Goal: Communication & Community: Answer question/provide support

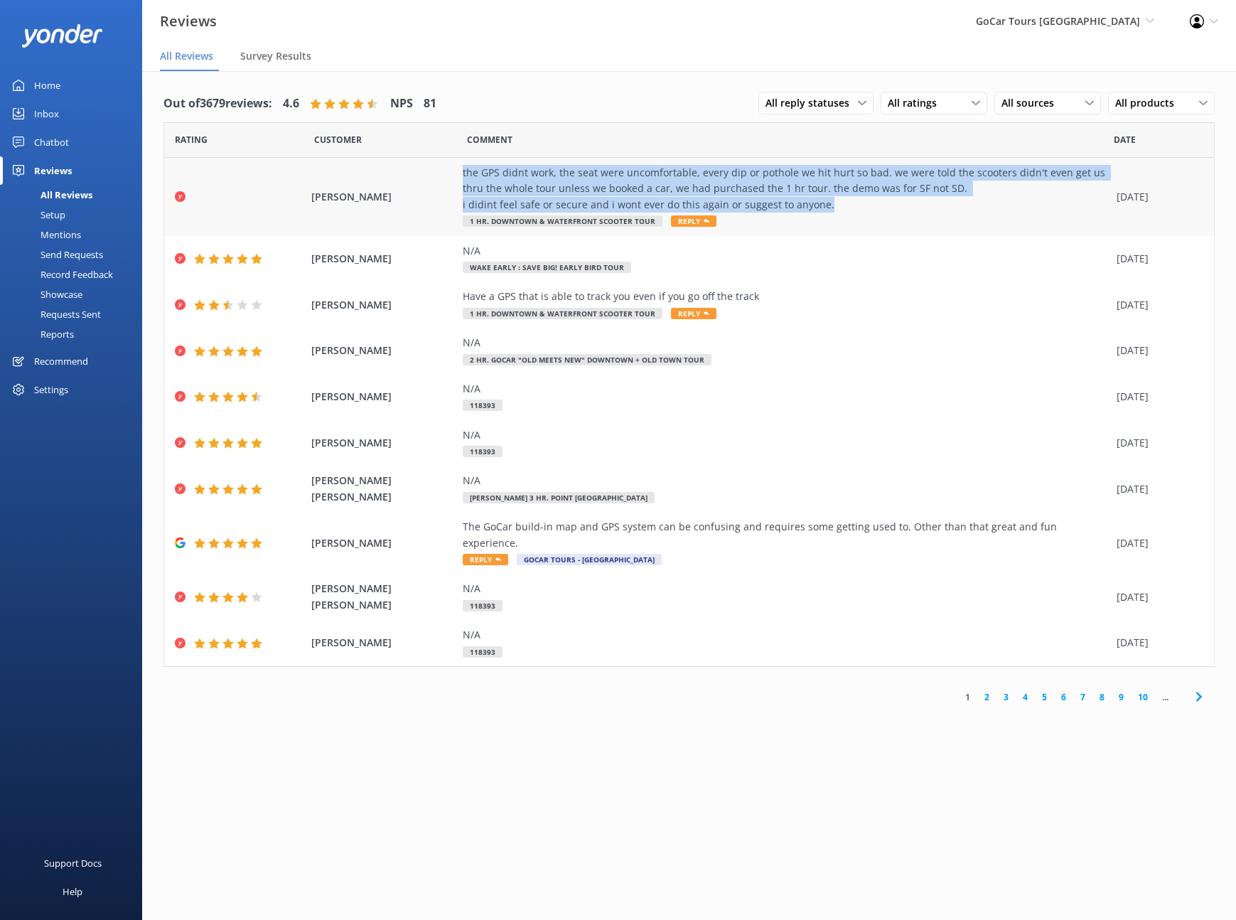
drag, startPoint x: 460, startPoint y: 169, endPoint x: 828, endPoint y: 208, distance: 370.2
click at [828, 208] on div "[PERSON_NAME] the GPS didnt work, the seat were uncomfortable, every dip or pot…" at bounding box center [689, 197] width 1050 height 78
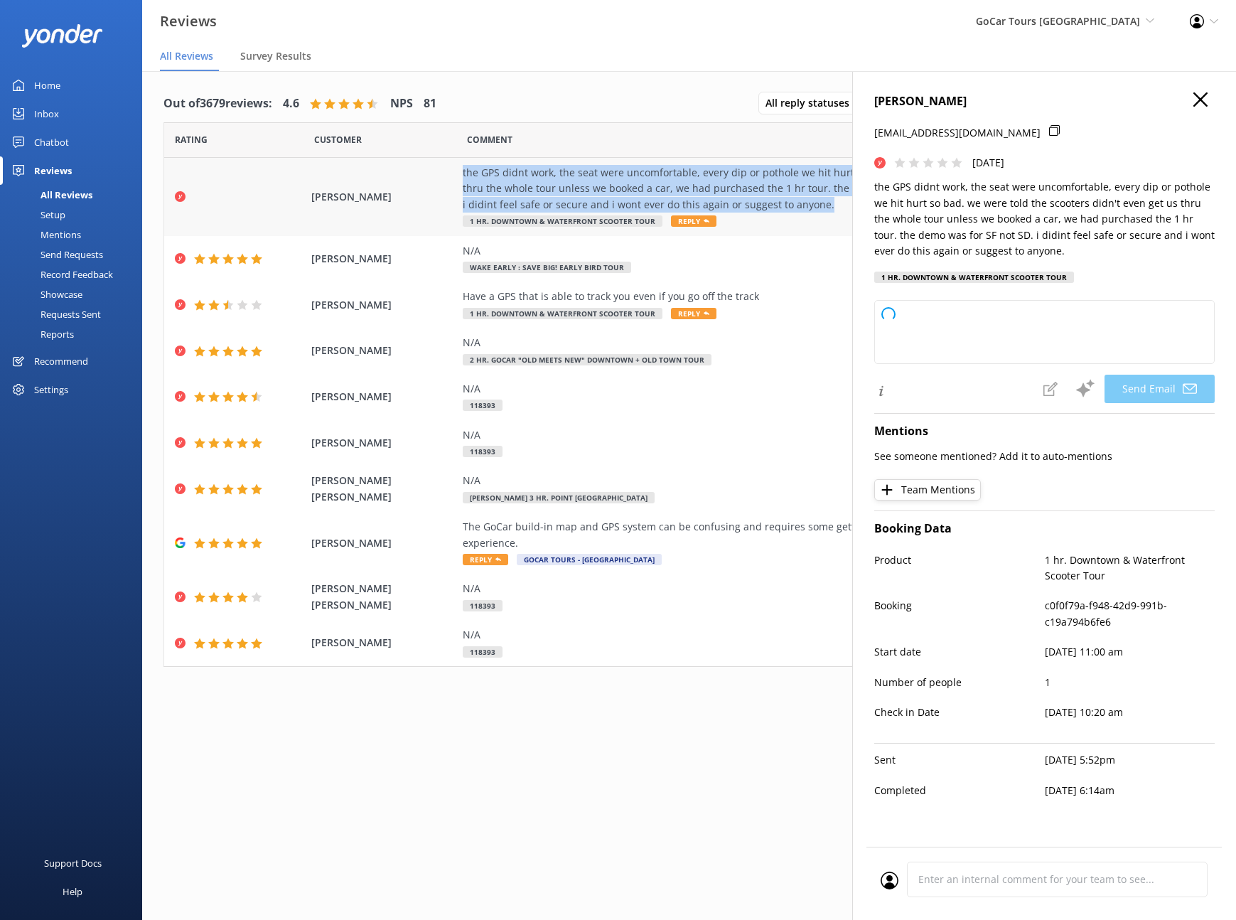
copy div "the GPS didnt work, the seat were uncomfortable, every dip or pothole we hit hu…"
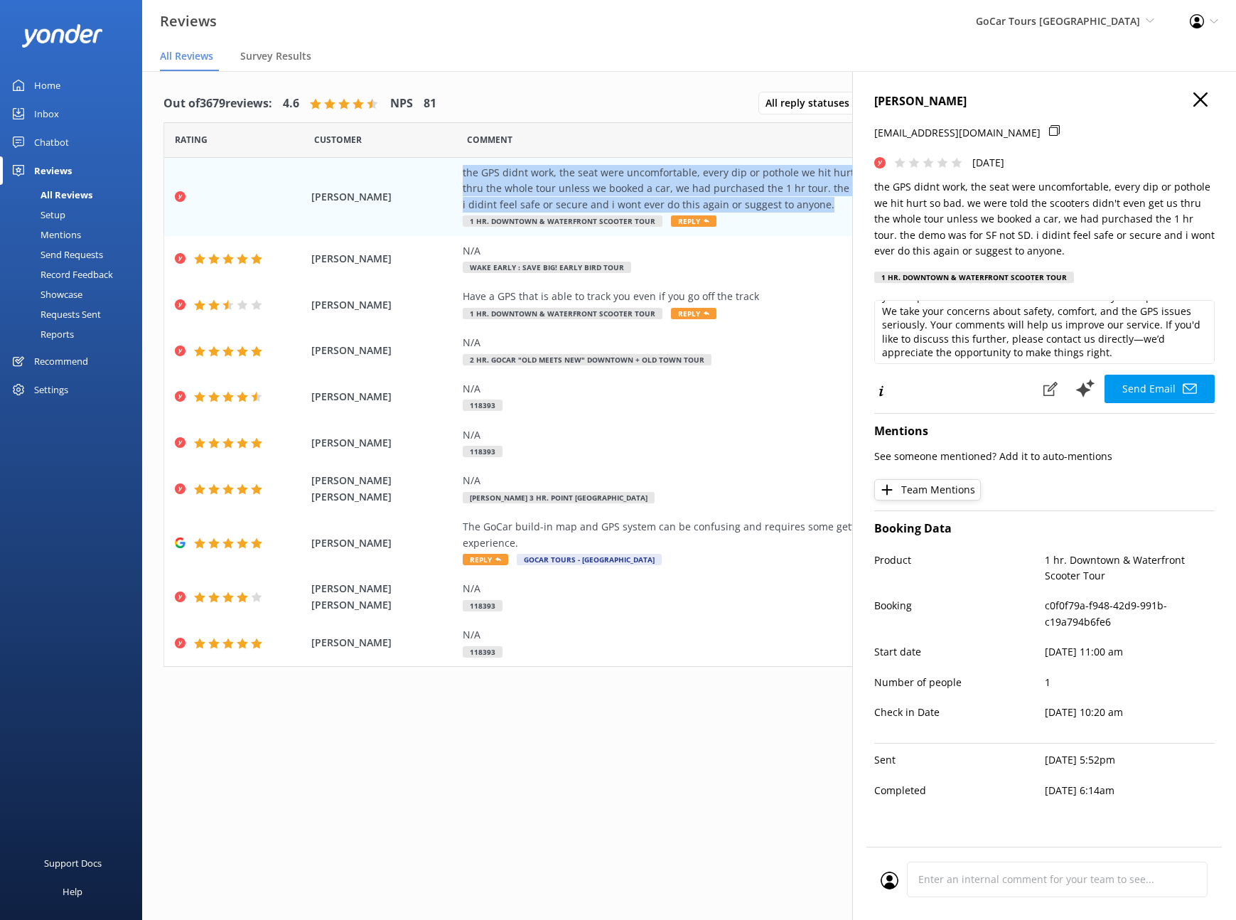
scroll to position [104, 0]
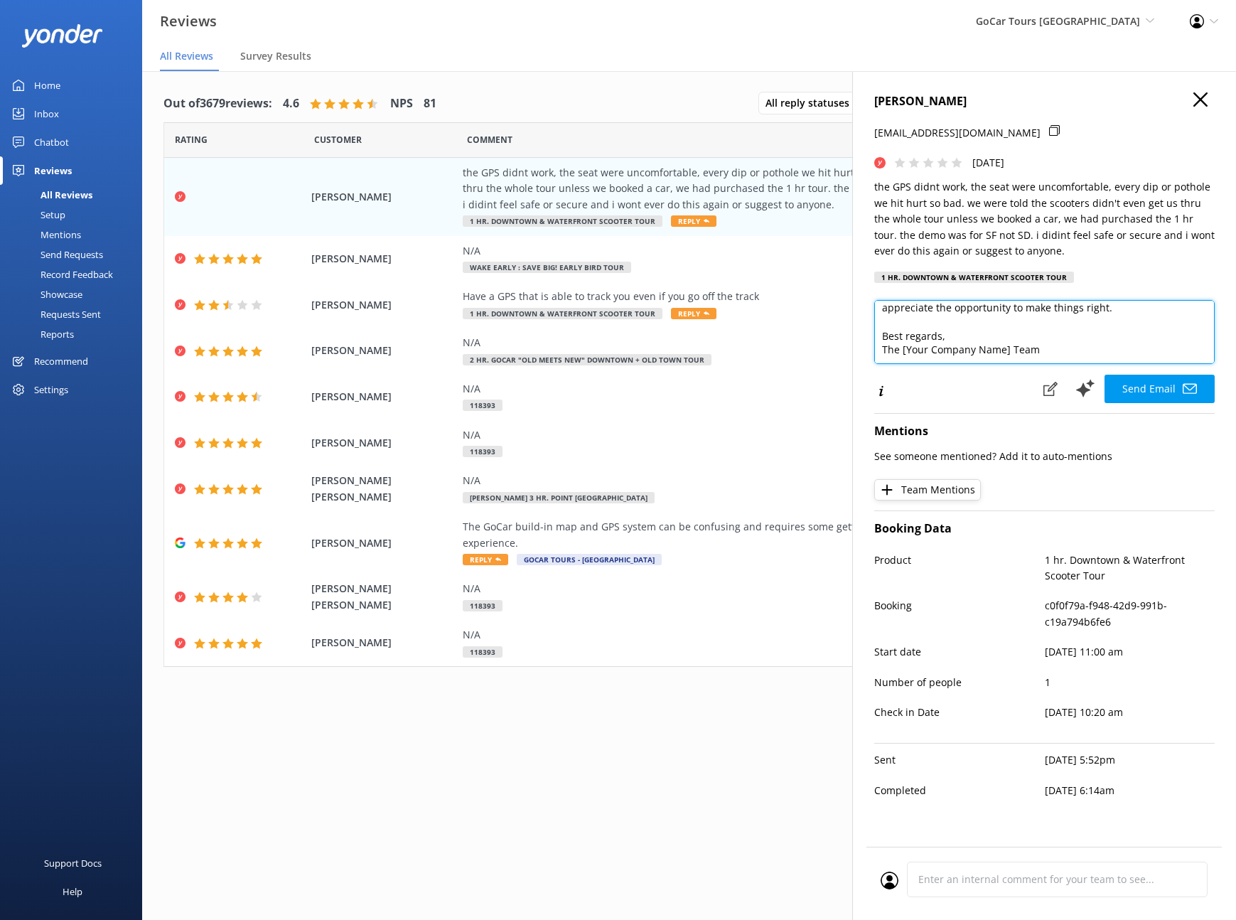
click at [1009, 350] on textarea "Hi [PERSON_NAME], Thank you for sharing your feedback. We're very sorry to hear…" at bounding box center [1044, 332] width 341 height 64
drag, startPoint x: 1007, startPoint y: 350, endPoint x: 904, endPoint y: 353, distance: 103.8
click at [904, 353] on textarea "Hi [PERSON_NAME], Thank you for sharing your feedback. We're very sorry to hear…" at bounding box center [1044, 332] width 341 height 64
type textarea "Hi [PERSON_NAME], Thank you for sharing your feedback. We're very sorry to hear…"
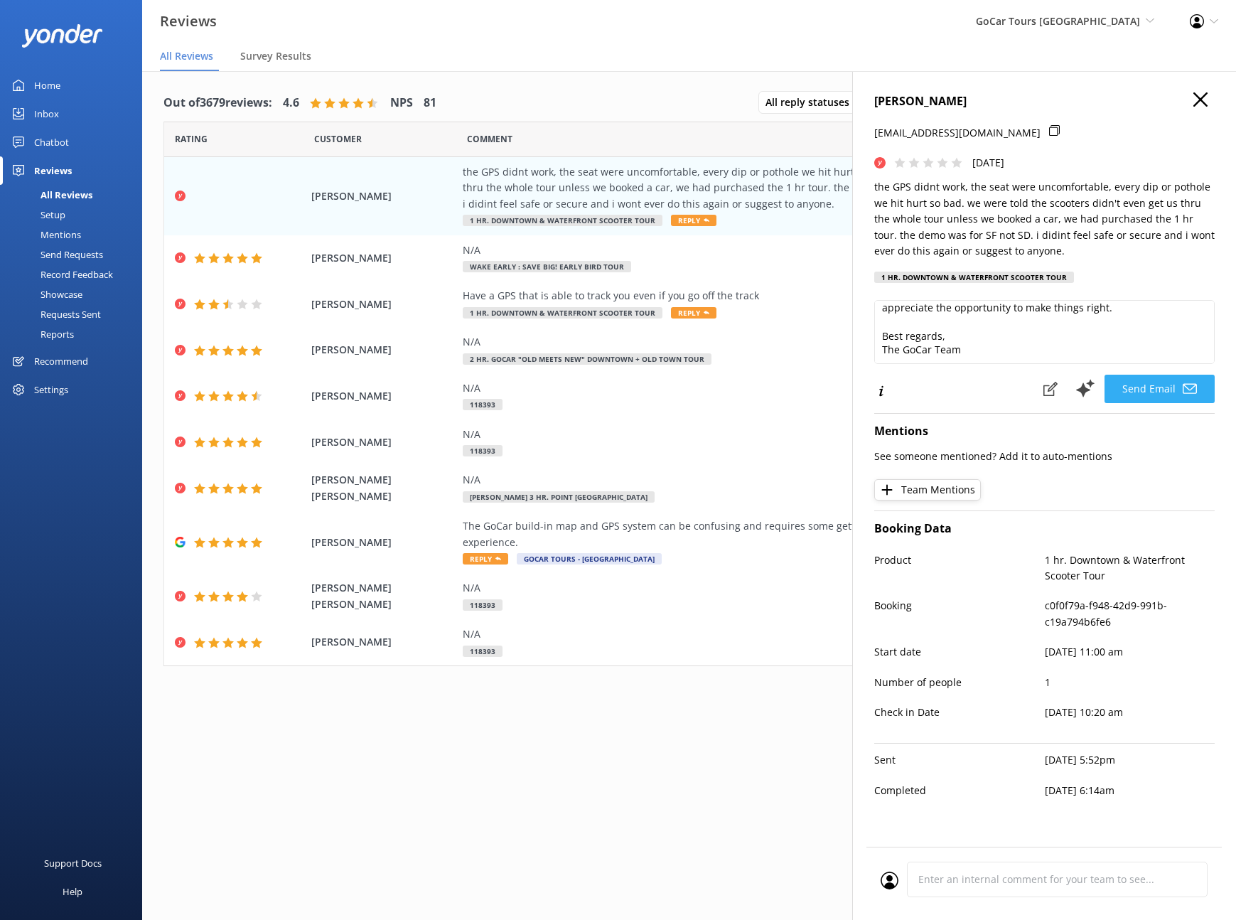
click at [1153, 395] on button "Send Email" at bounding box center [1160, 389] width 110 height 28
